Goal: Obtain resource: Download file/media

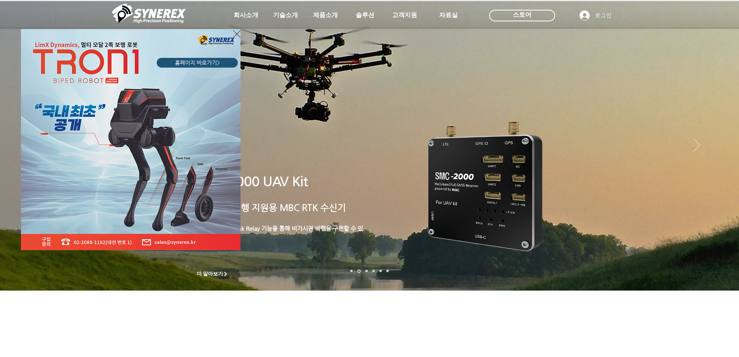
click at [450, 11] on div "LimX Dinamics" at bounding box center [369, 178] width 739 height 357
click at [451, 18] on div "LimX Dinamics" at bounding box center [369, 178] width 739 height 357
click at [451, 13] on div "LimX Dinamics" at bounding box center [369, 178] width 739 height 357
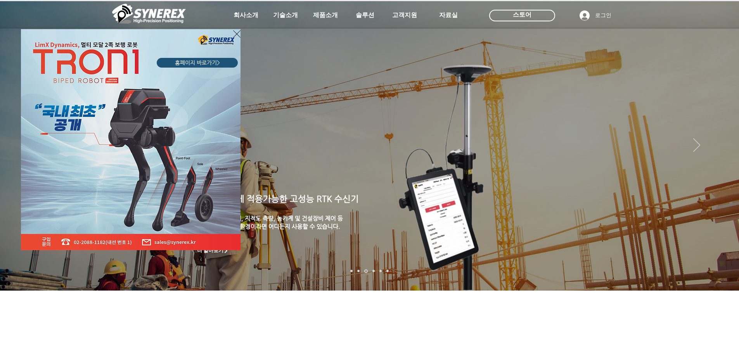
click at [394, 16] on div "LimX Dinamics" at bounding box center [369, 178] width 739 height 357
click at [367, 16] on div "LimX Dinamics" at bounding box center [369, 178] width 739 height 357
click at [721, 133] on div "LimX Dinamics" at bounding box center [369, 178] width 739 height 357
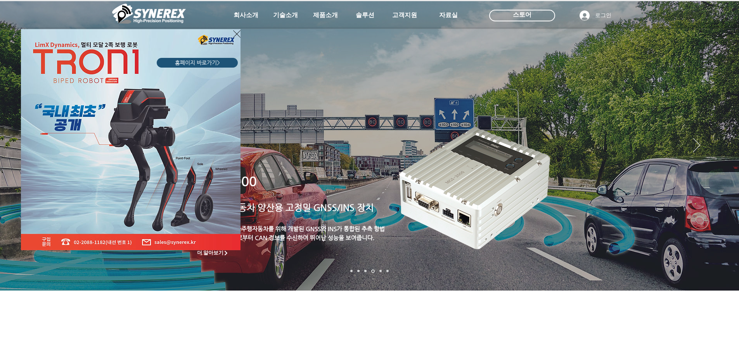
click at [722, 129] on div "LimX Dinamics" at bounding box center [369, 178] width 739 height 357
click at [722, 130] on div "LimX Dinamics" at bounding box center [369, 178] width 739 height 357
click at [236, 33] on icon "사이트로 돌아가기" at bounding box center [236, 34] width 7 height 10
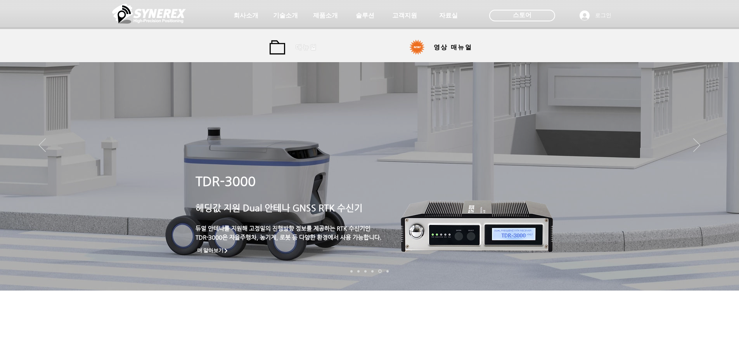
click at [301, 48] on span "매뉴얼" at bounding box center [306, 47] width 21 height 8
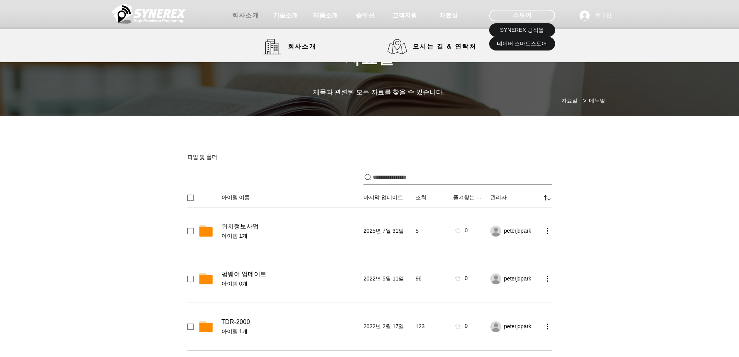
click at [251, 17] on span "회사소개" at bounding box center [245, 16] width 27 height 8
